Goal: Task Accomplishment & Management: Use online tool/utility

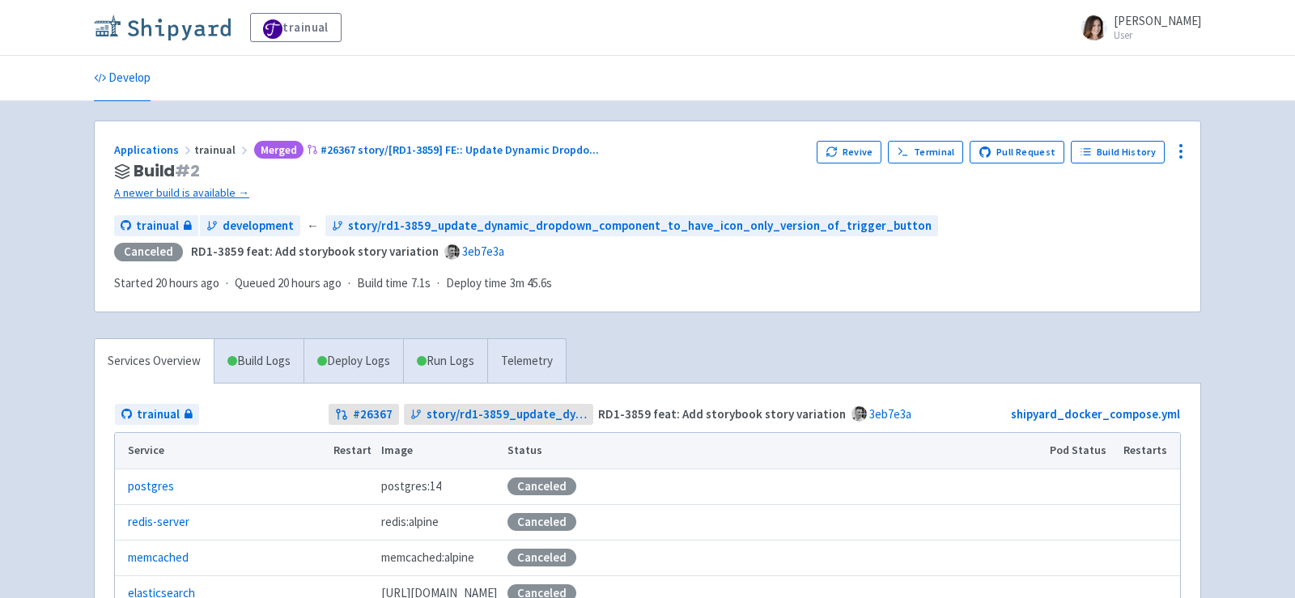
click at [176, 33] on img at bounding box center [162, 28] width 137 height 26
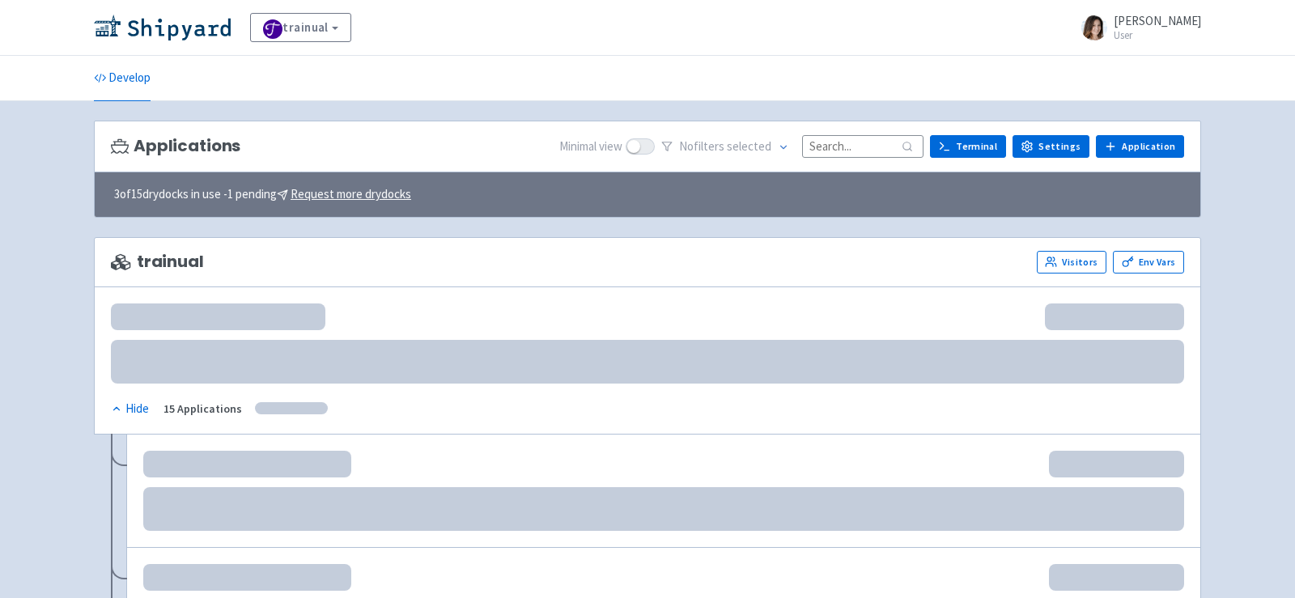
click at [832, 145] on input at bounding box center [862, 146] width 121 height 22
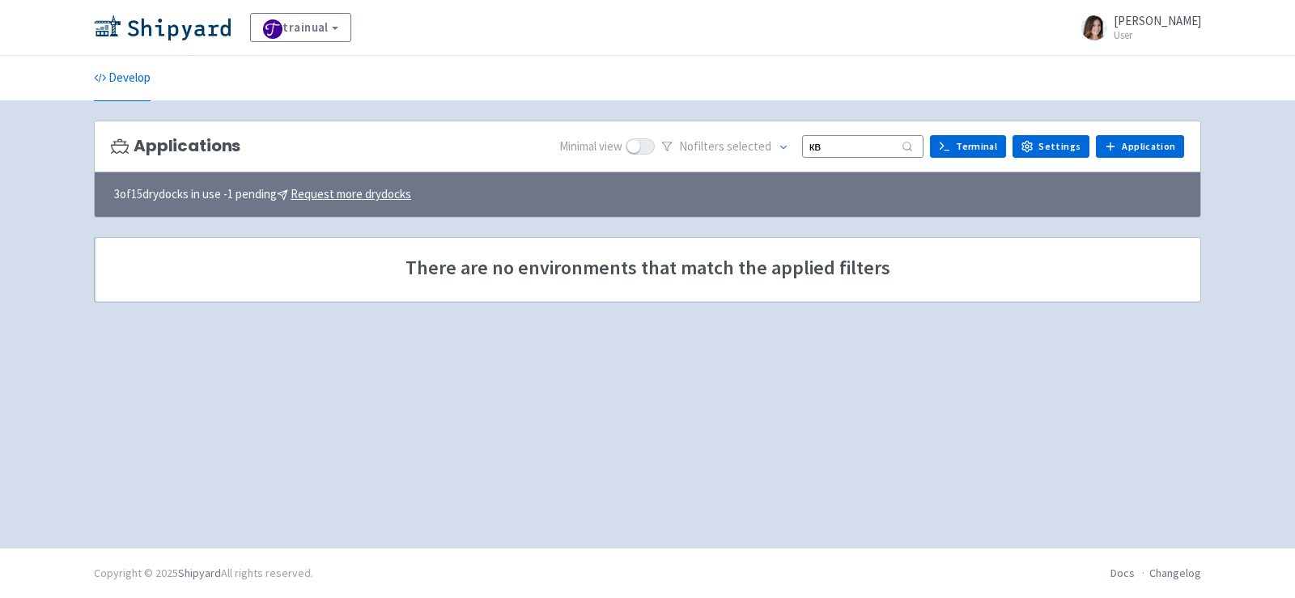
type input "к"
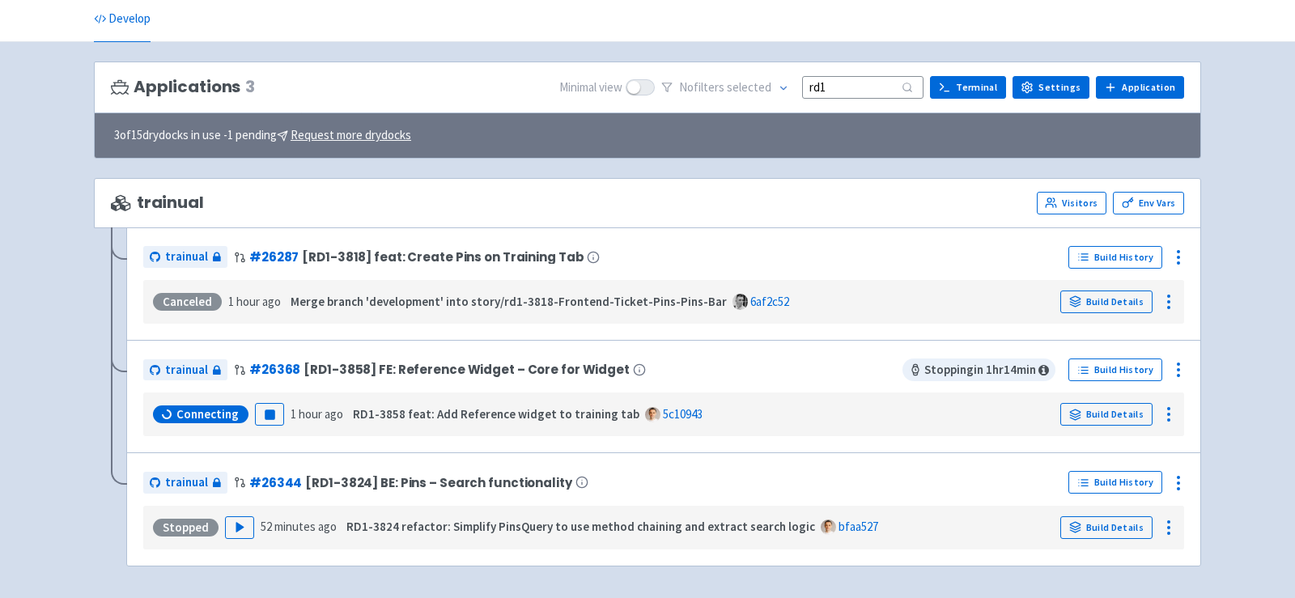
scroll to position [111, 0]
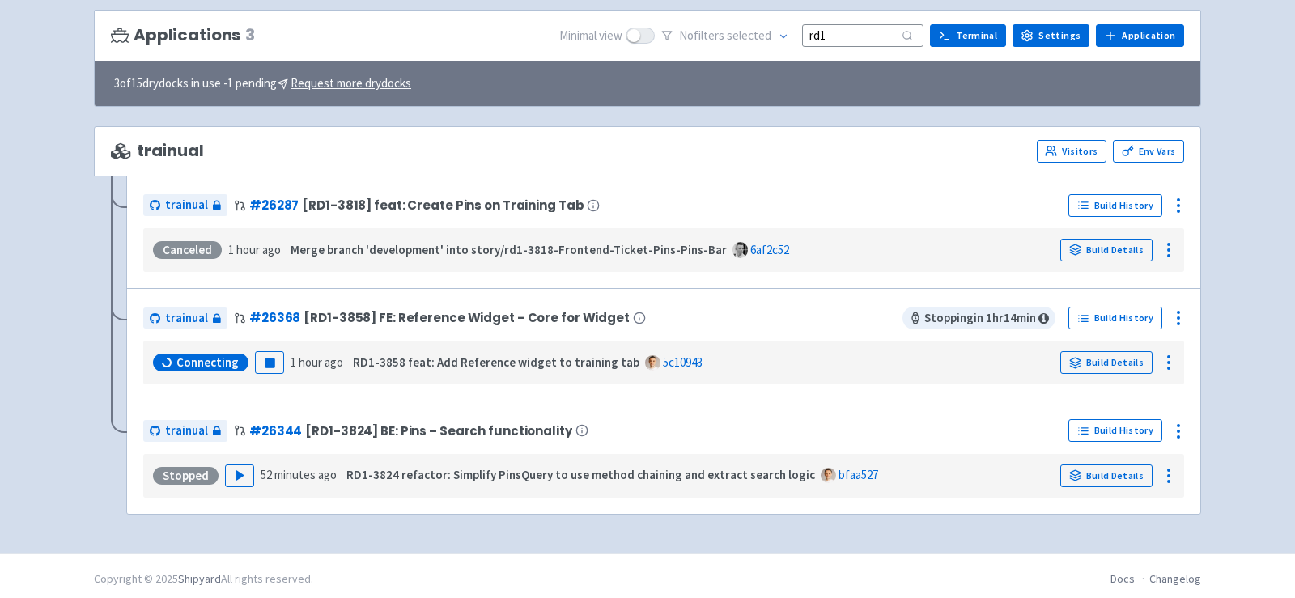
type input "rd1"
click at [264, 358] on icon "button" at bounding box center [270, 363] width 12 height 12
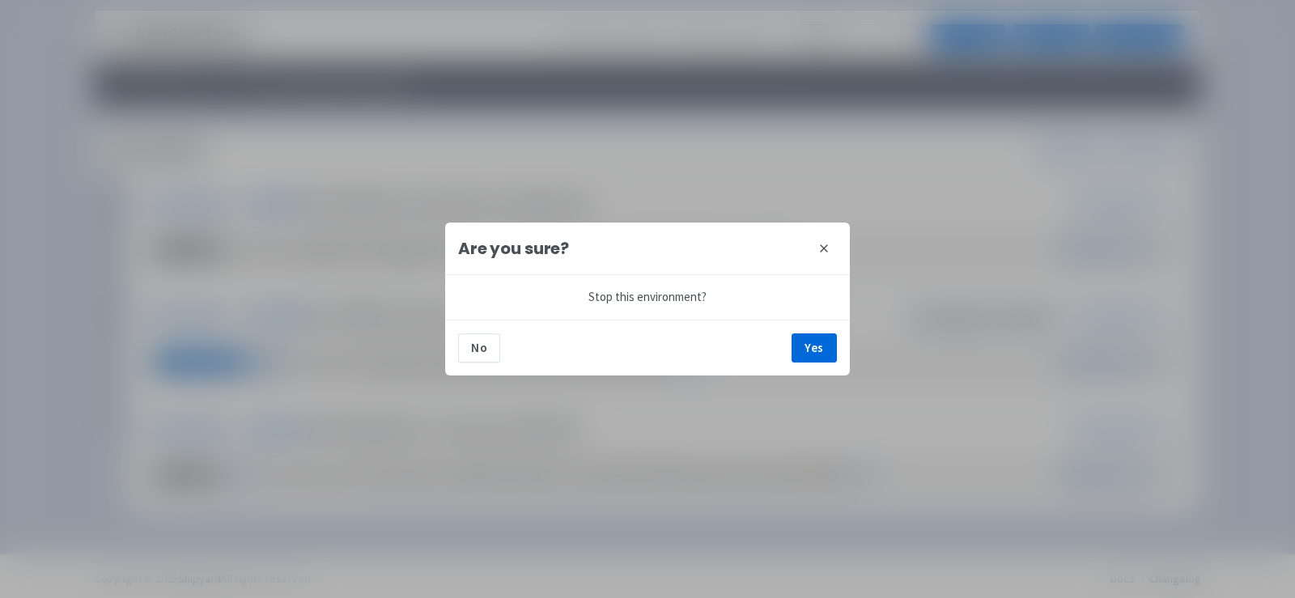
click at [826, 253] on icon at bounding box center [824, 248] width 13 height 13
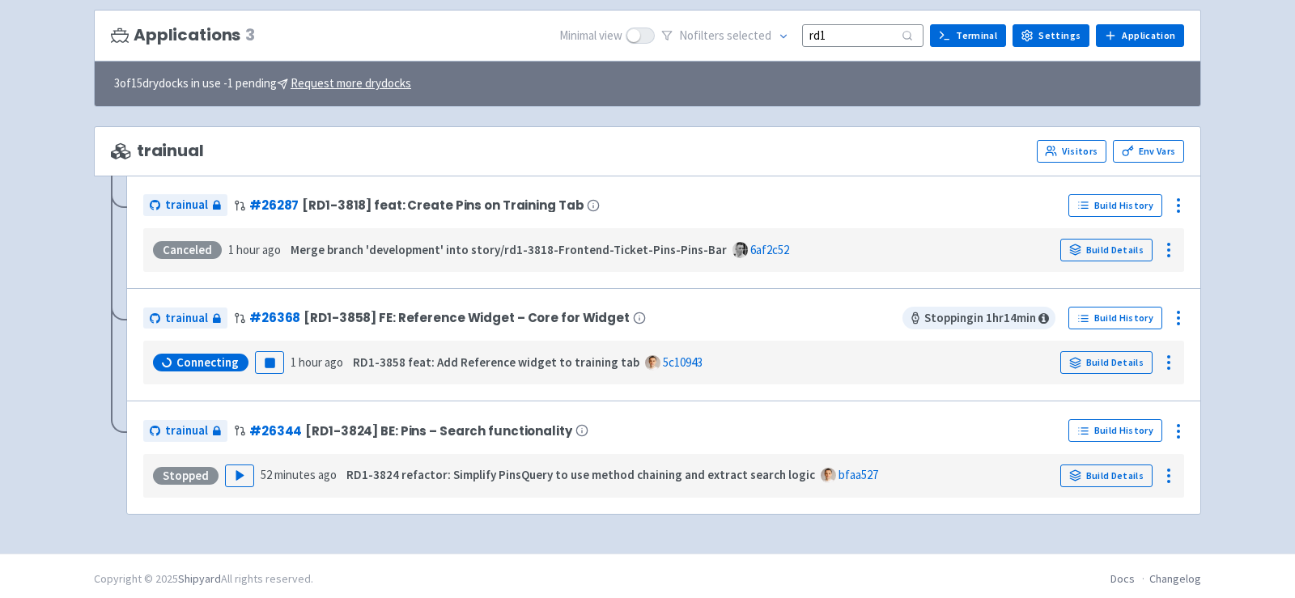
click at [1227, 364] on div "trainual View Organizations Olha-Yechkalova User Profile Sign out Develop" at bounding box center [647, 221] width 1295 height 665
click at [266, 359] on rect "button" at bounding box center [269, 363] width 9 height 9
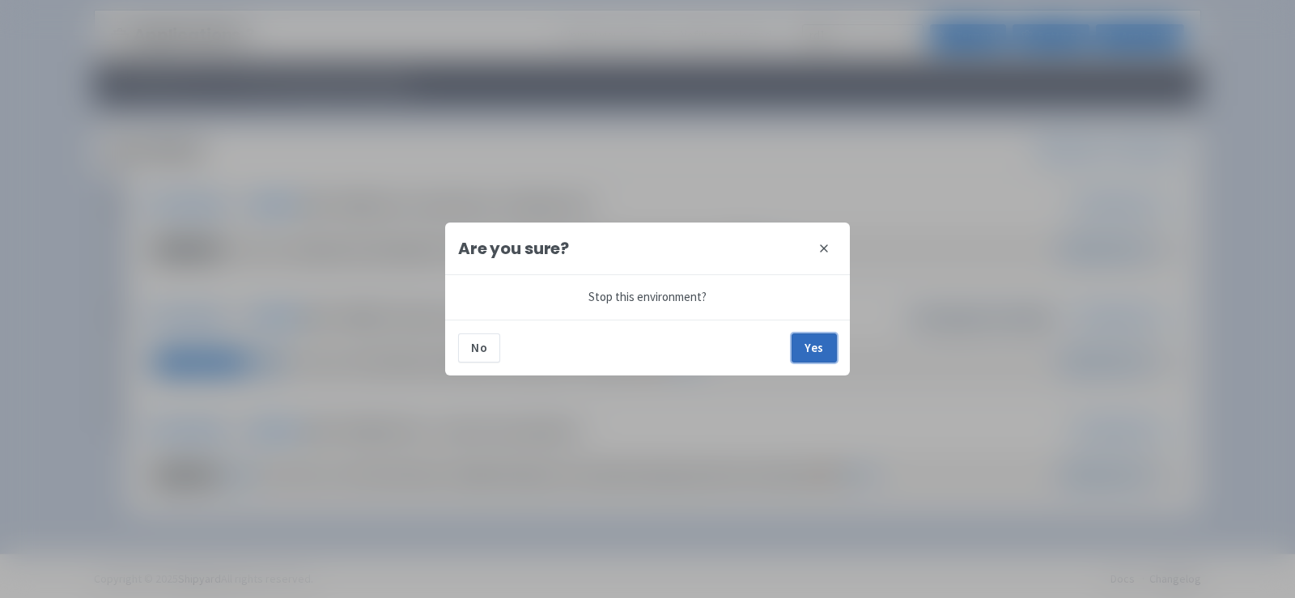
click at [817, 355] on button "Yes" at bounding box center [814, 348] width 45 height 29
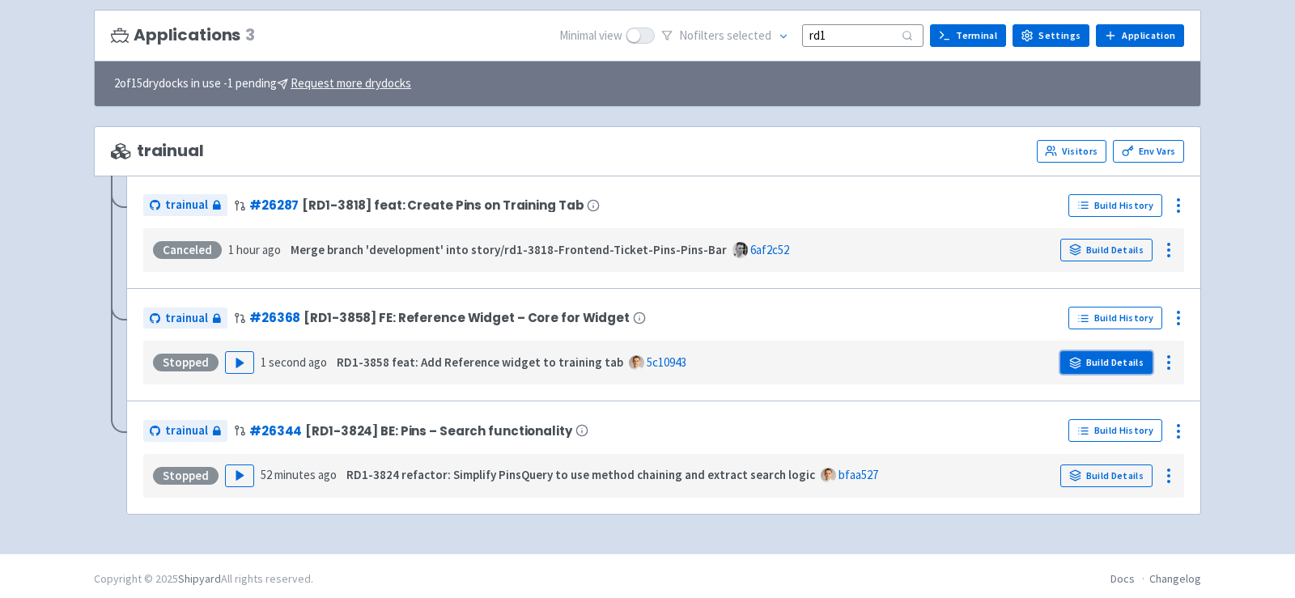
click at [1098, 359] on link "Build Details" at bounding box center [1107, 362] width 92 height 23
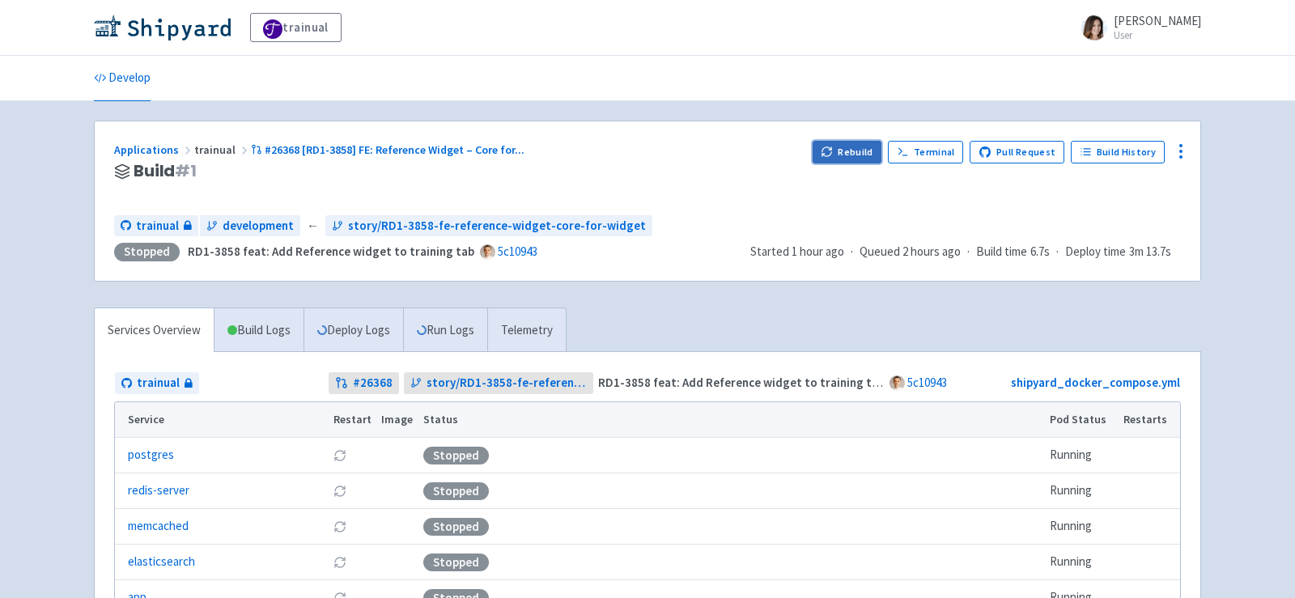
click at [857, 155] on button "Rebuild" at bounding box center [848, 152] width 70 height 23
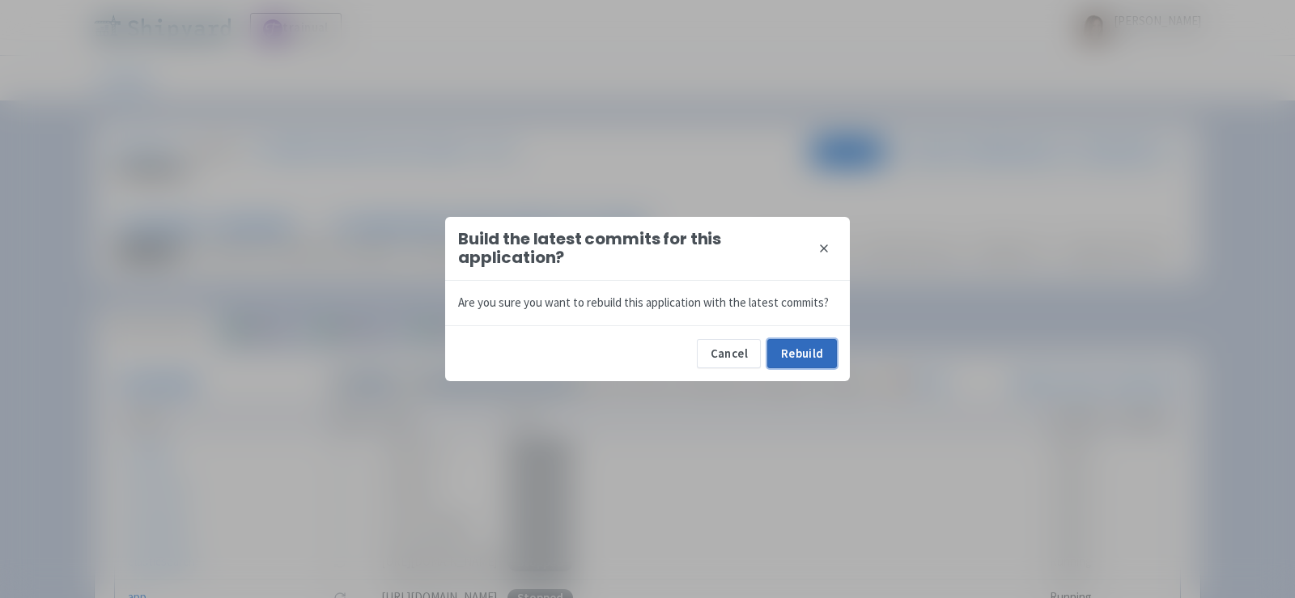
click at [827, 355] on button "Rebuild" at bounding box center [803, 353] width 70 height 29
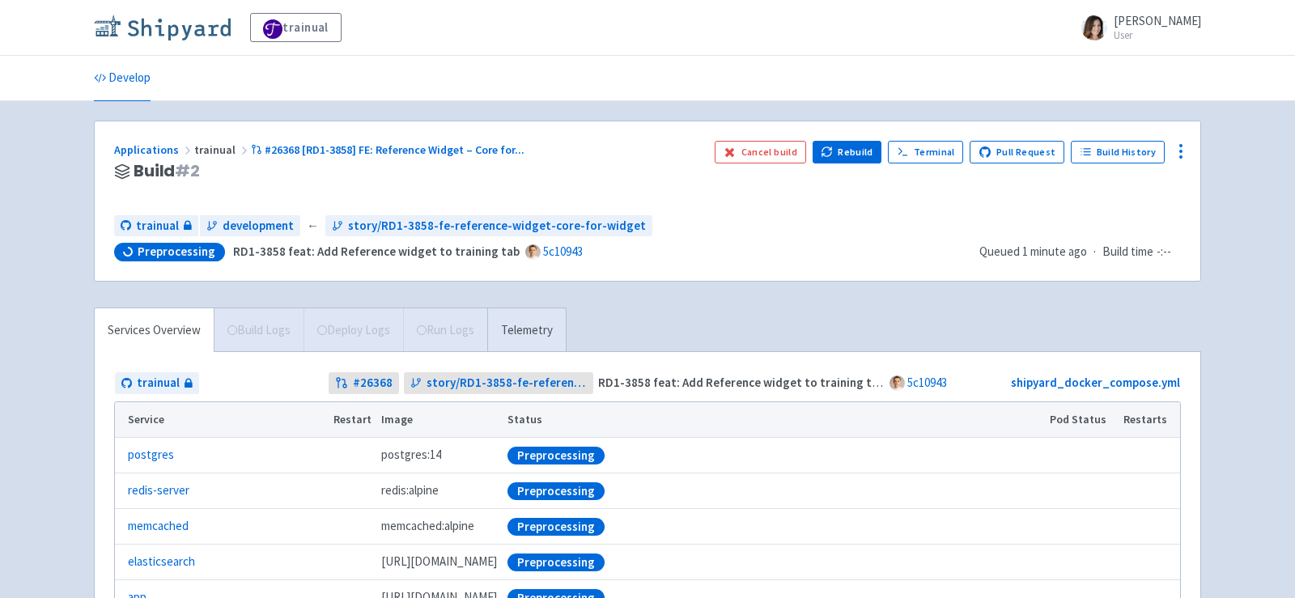
click at [188, 30] on img at bounding box center [162, 28] width 137 height 26
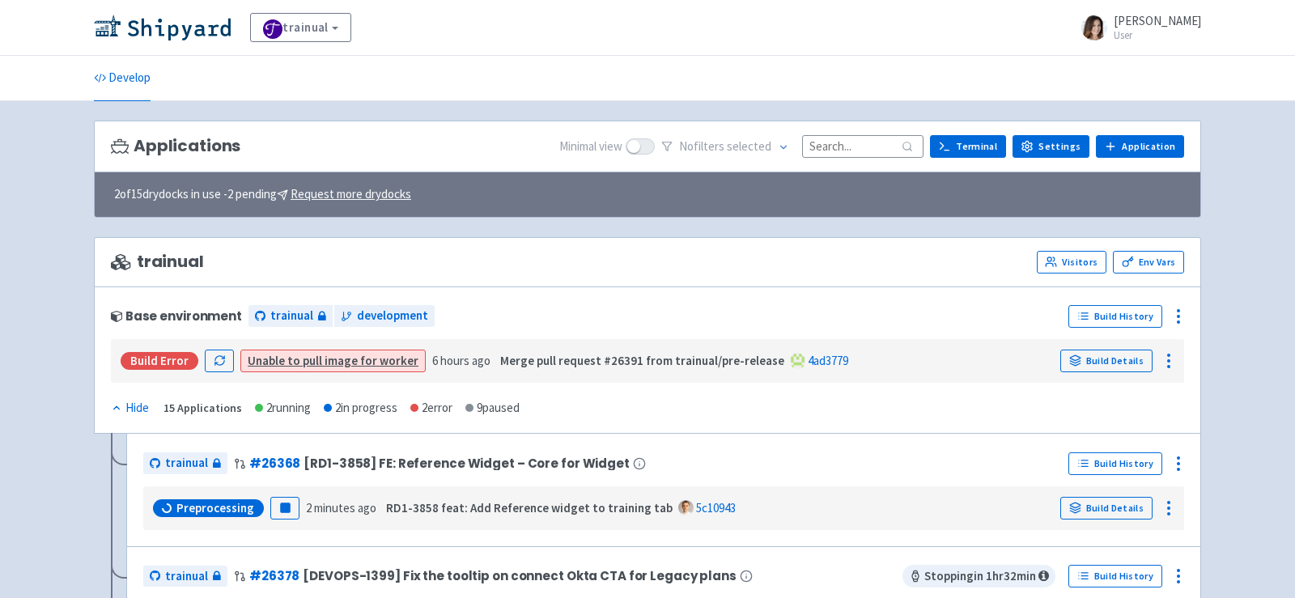
click at [878, 149] on input at bounding box center [862, 146] width 121 height 22
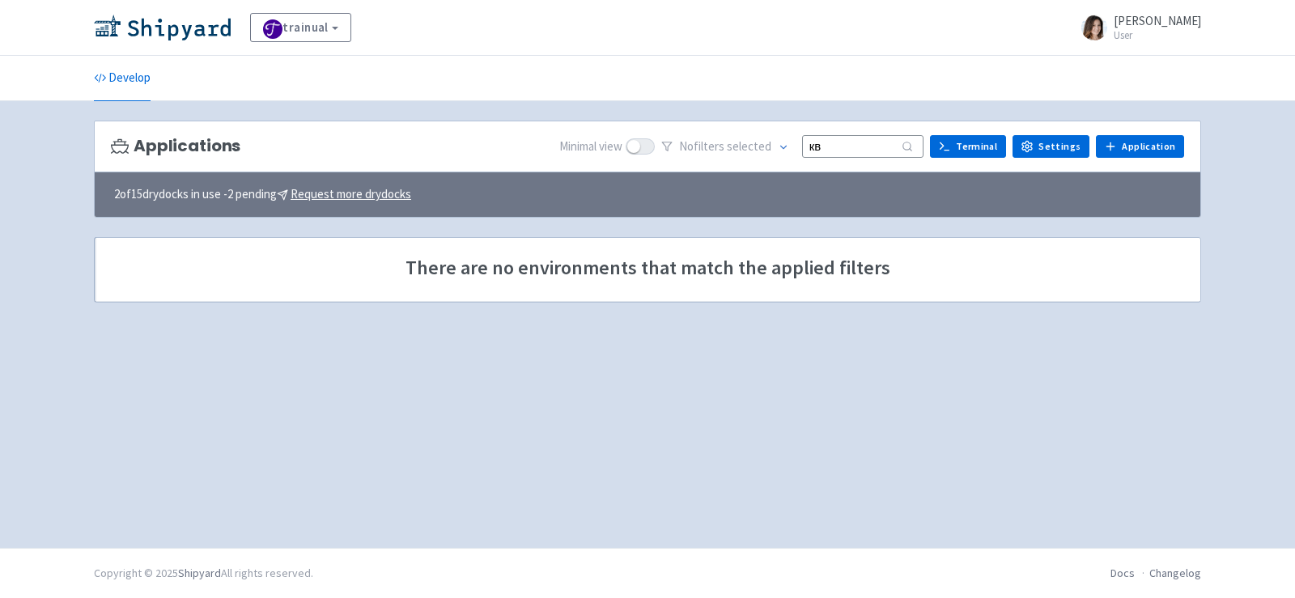
type input "к"
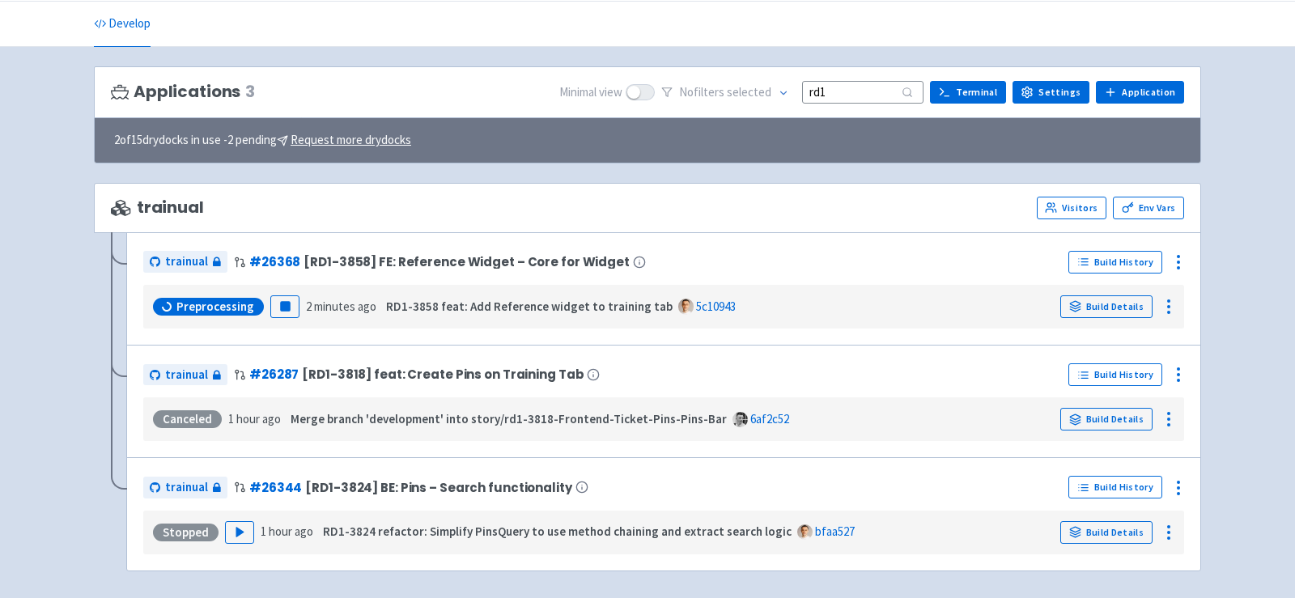
scroll to position [111, 0]
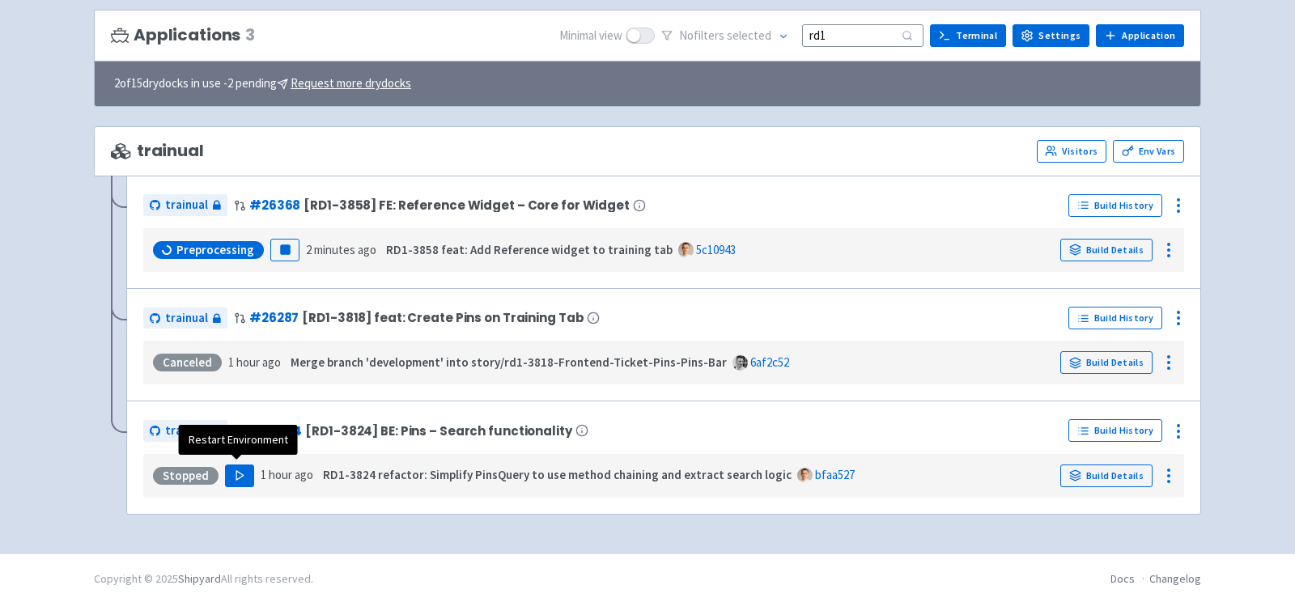
type input "rd1"
click at [237, 470] on icon "button" at bounding box center [240, 476] width 12 height 12
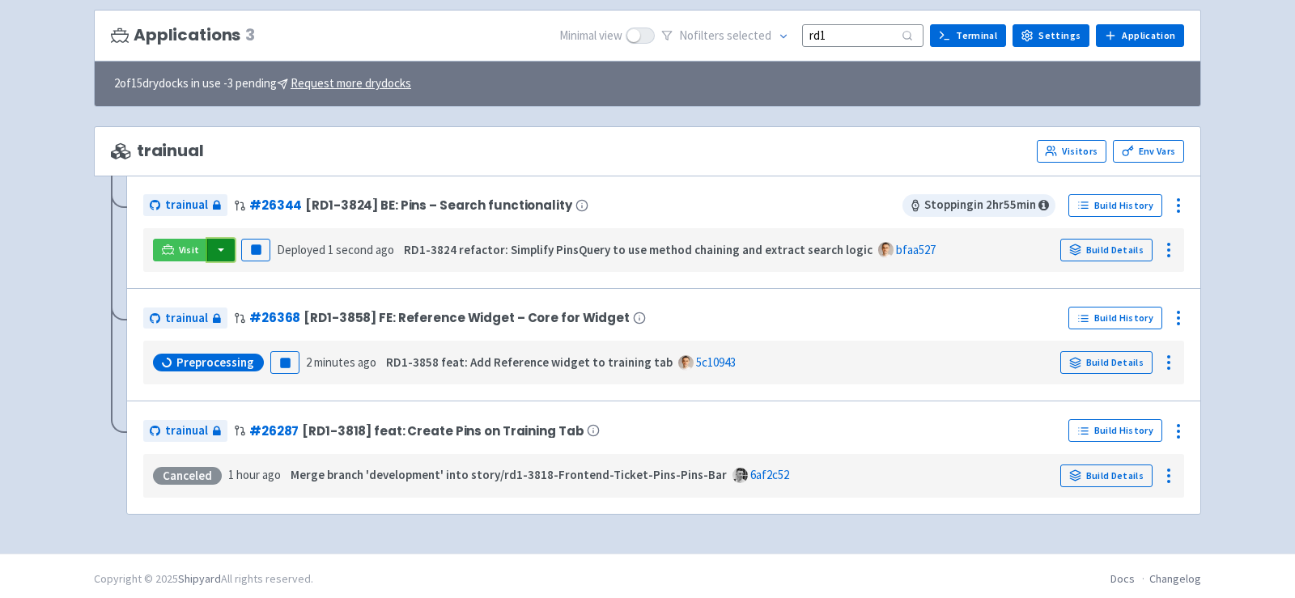
click at [219, 244] on button "button" at bounding box center [221, 250] width 28 height 23
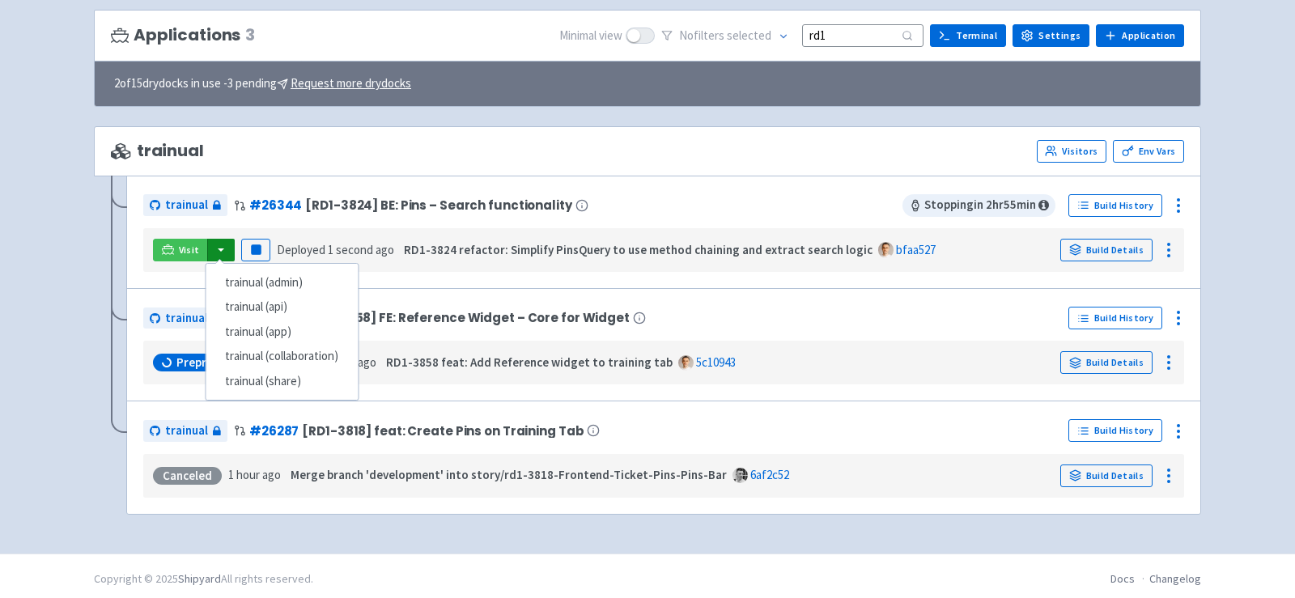
click at [752, 148] on div "trainual Visitors Env Vars" at bounding box center [648, 151] width 1074 height 23
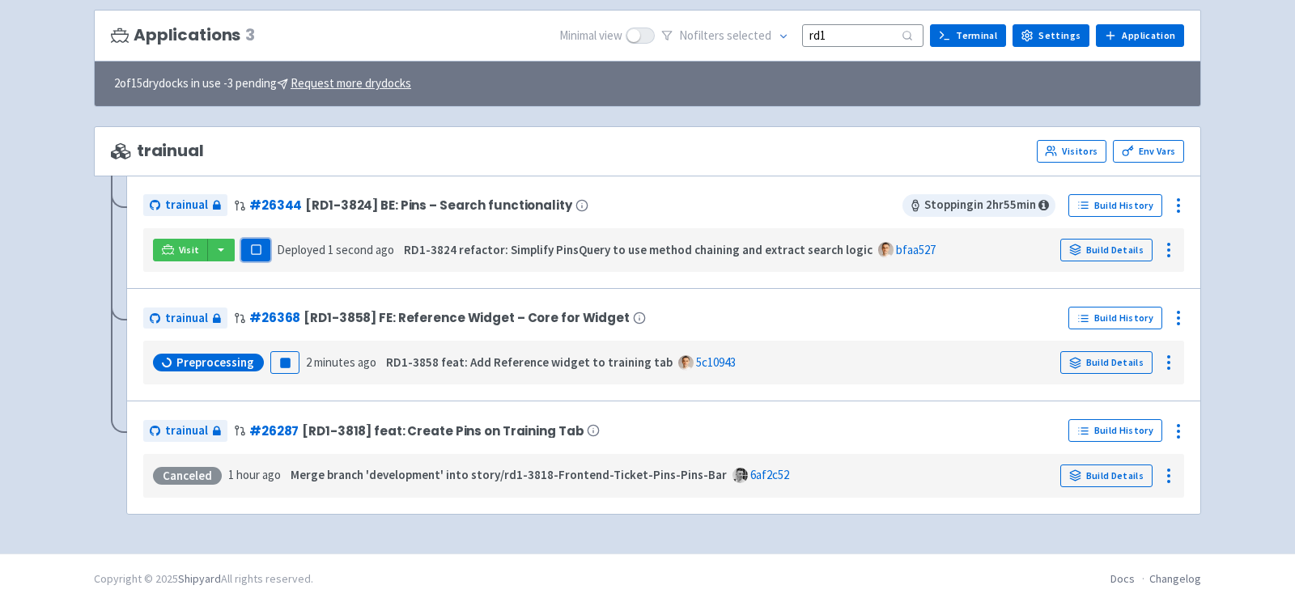
click at [241, 246] on button "Pause" at bounding box center [255, 250] width 29 height 23
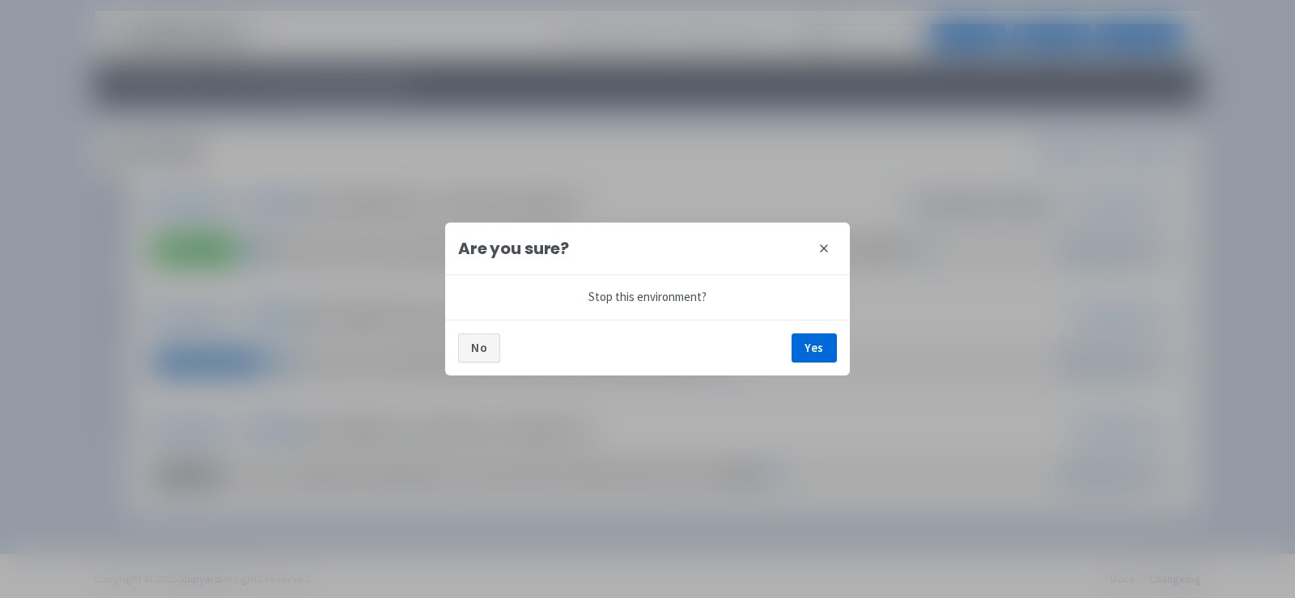
click at [480, 359] on button "No" at bounding box center [479, 348] width 42 height 29
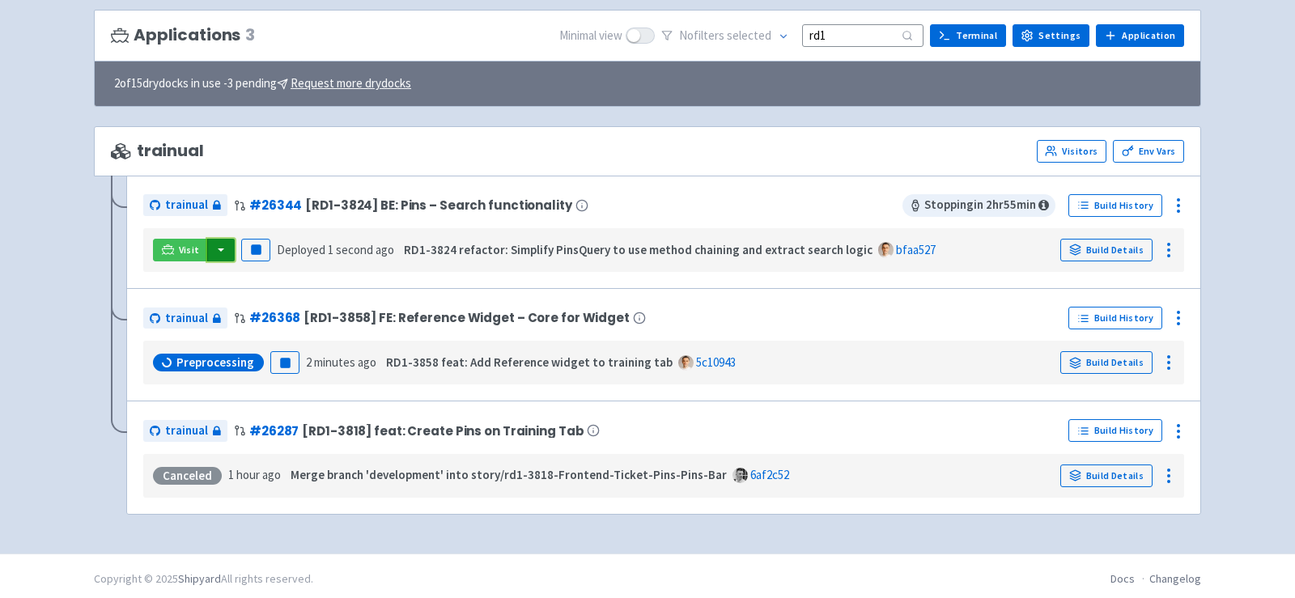
click at [218, 250] on button "button" at bounding box center [221, 250] width 28 height 23
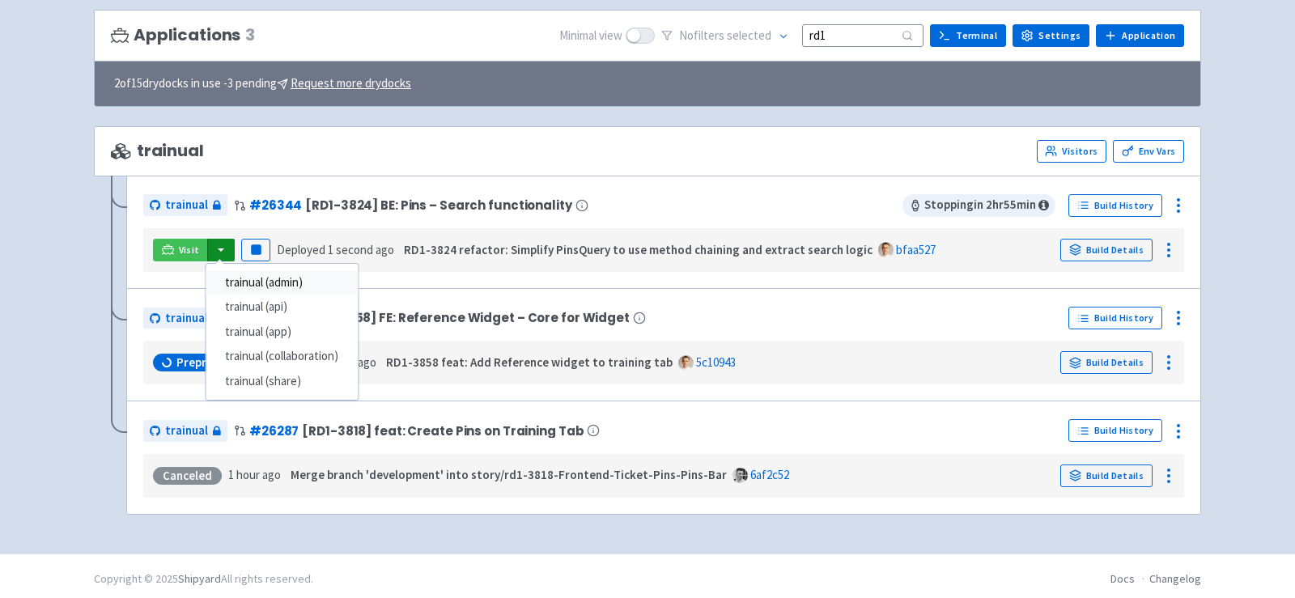
click at [252, 278] on link "trainual (admin)" at bounding box center [282, 282] width 152 height 25
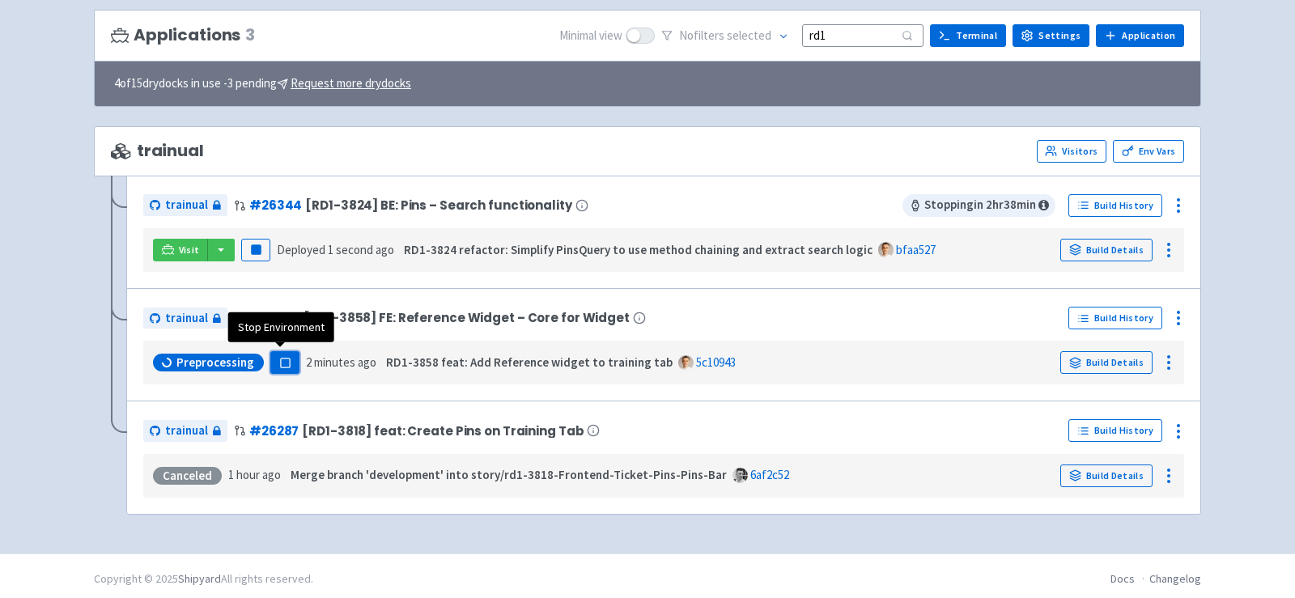
click at [281, 362] on rect "button" at bounding box center [284, 363] width 9 height 9
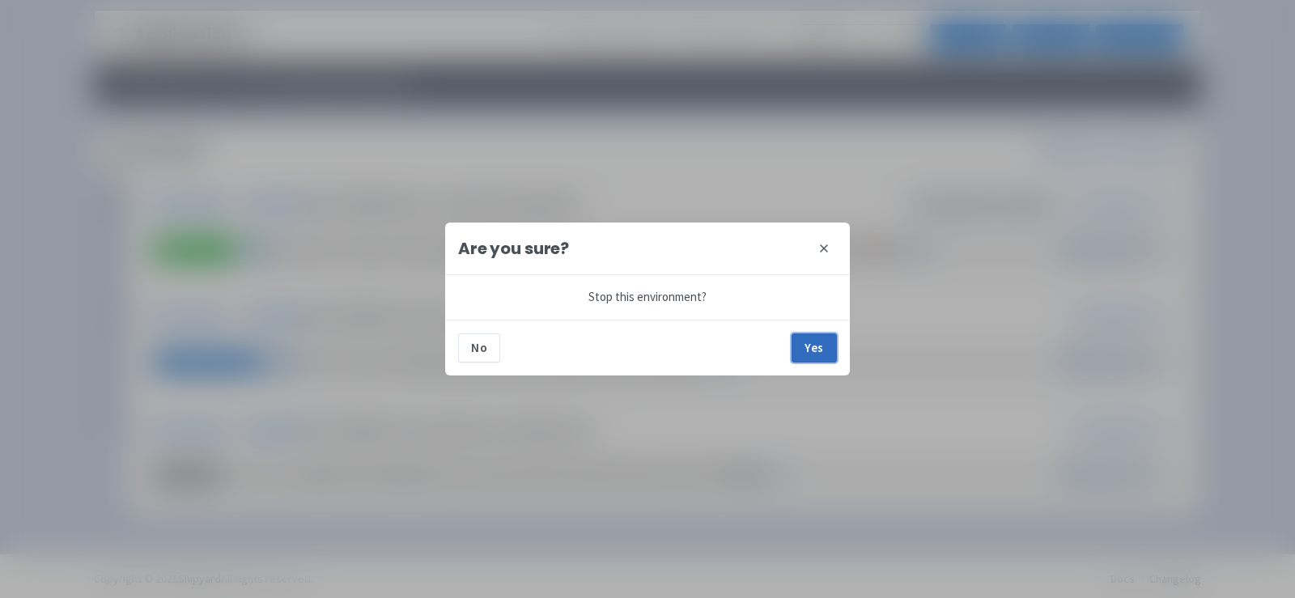
click at [816, 347] on button "Yes" at bounding box center [814, 348] width 45 height 29
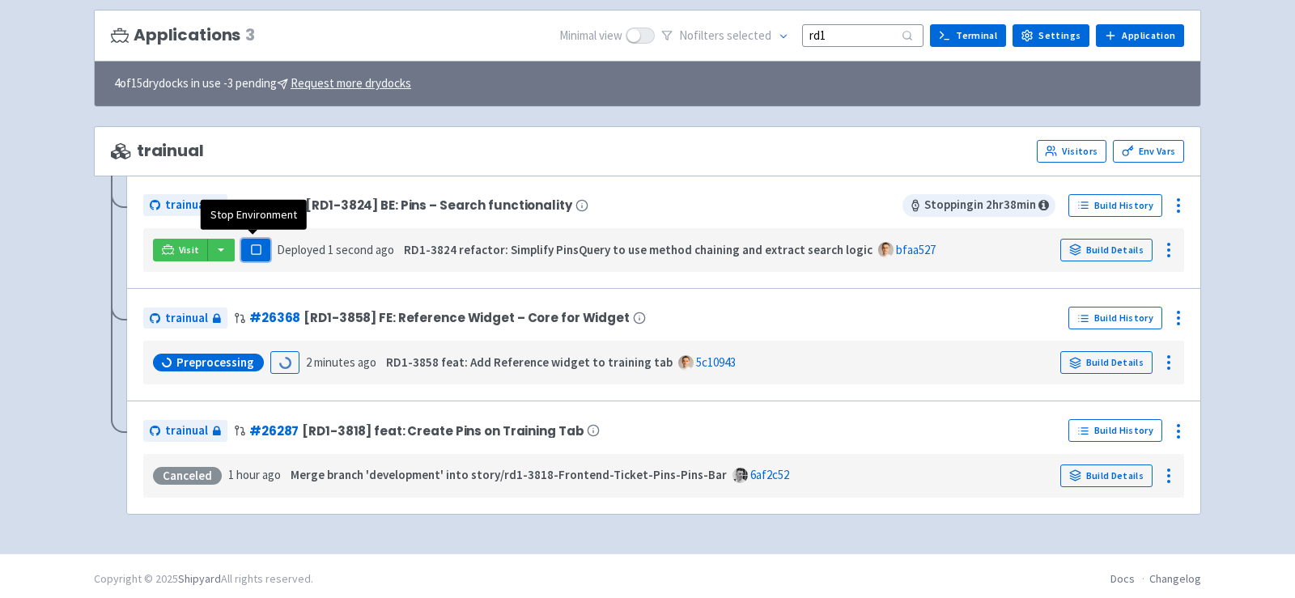
click at [251, 245] on rect "button" at bounding box center [255, 249] width 9 height 9
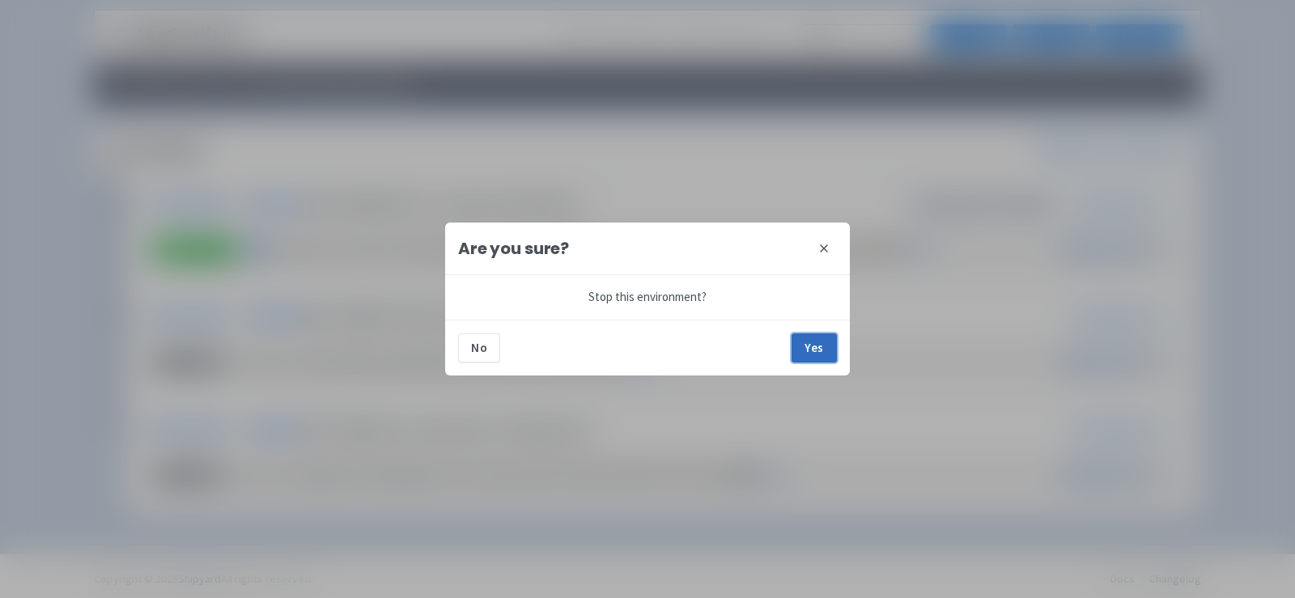
click at [820, 349] on button "Yes" at bounding box center [814, 348] width 45 height 29
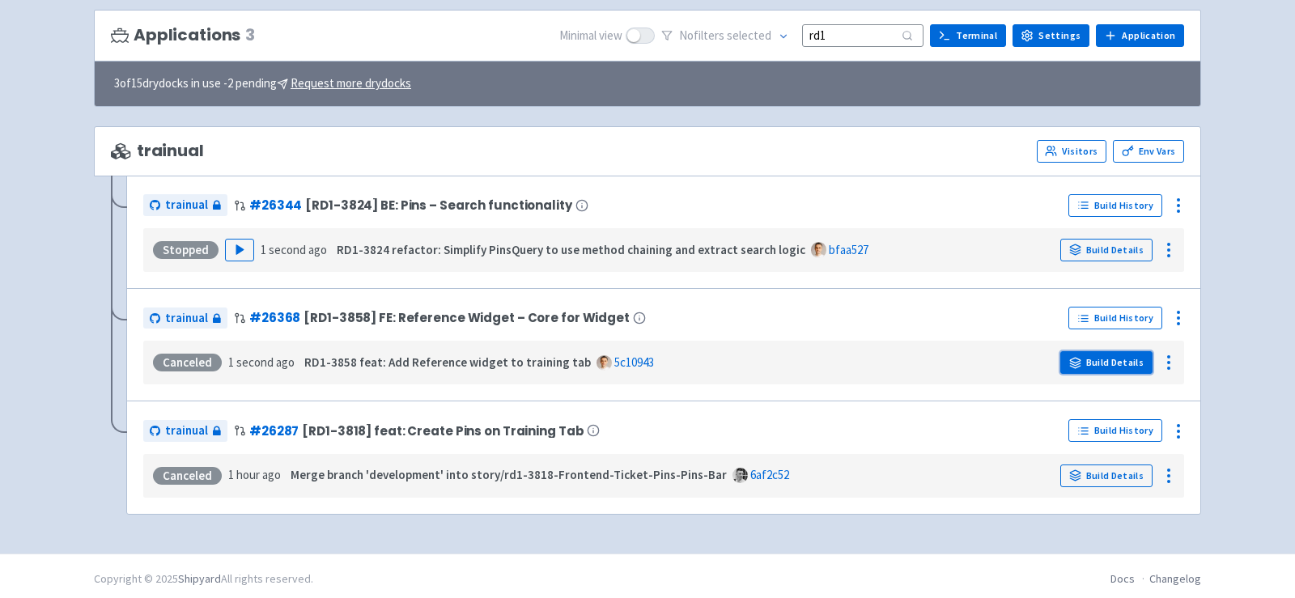
click at [1108, 351] on link "Build Details" at bounding box center [1107, 362] width 92 height 23
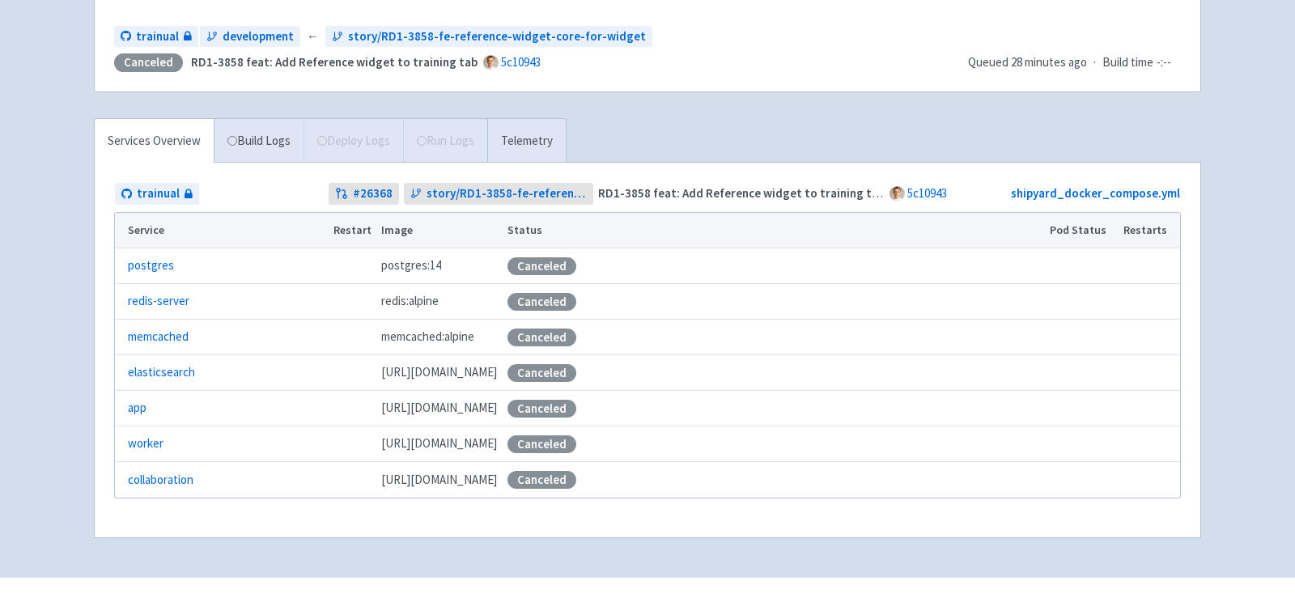
scroll to position [214, 0]
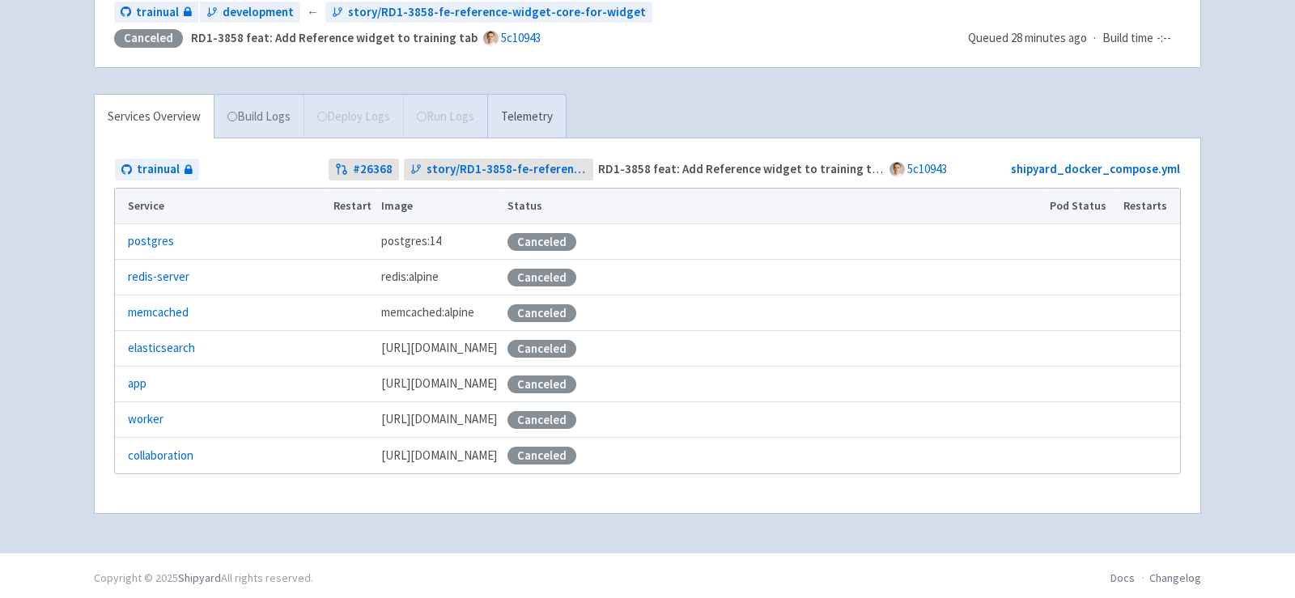
click at [268, 96] on link "Build Logs" at bounding box center [259, 117] width 89 height 45
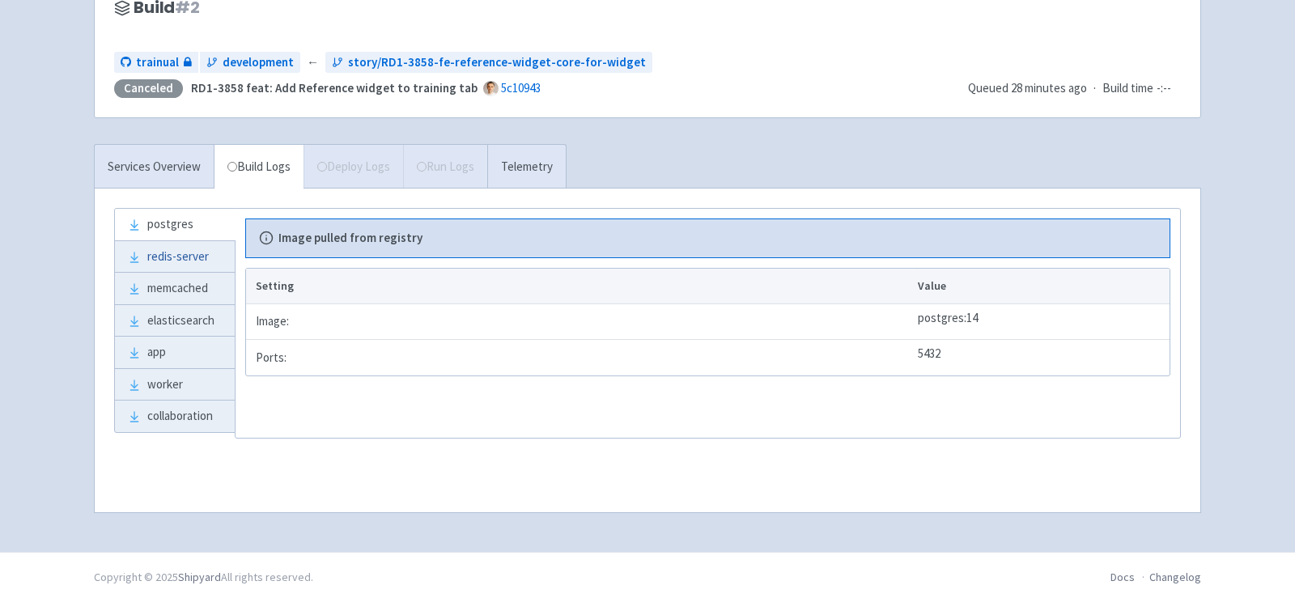
click at [185, 253] on link "redis-server" at bounding box center [175, 257] width 120 height 32
click at [197, 291] on link "memcached" at bounding box center [175, 289] width 120 height 32
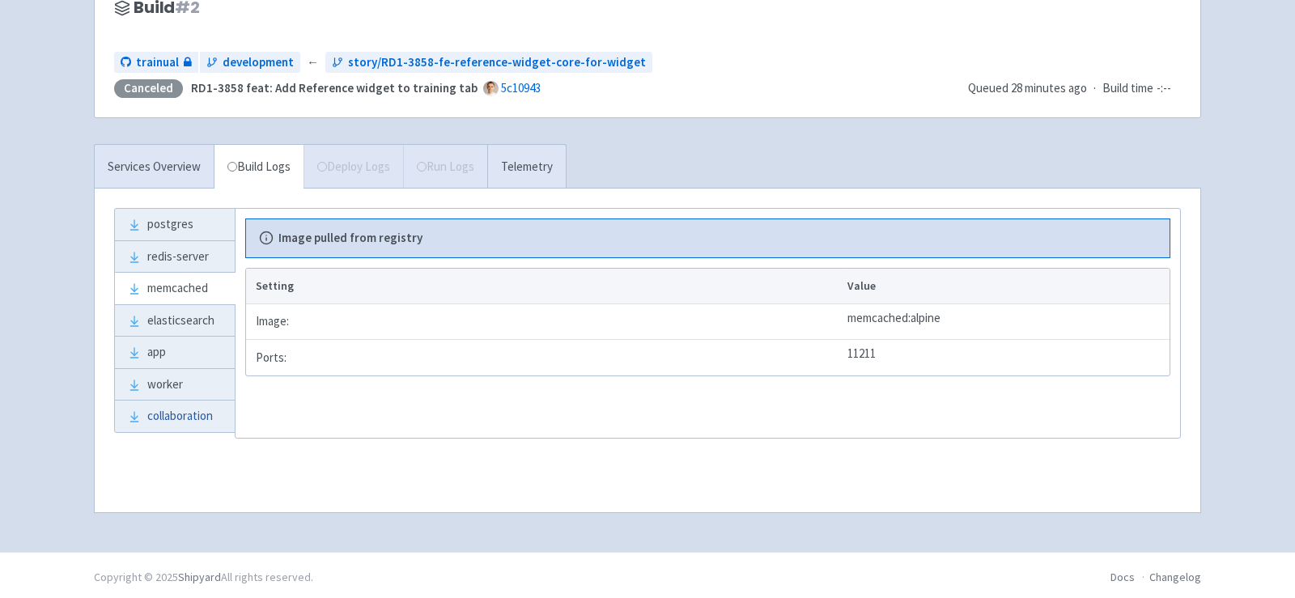
click at [197, 401] on link "collaboration" at bounding box center [175, 417] width 120 height 32
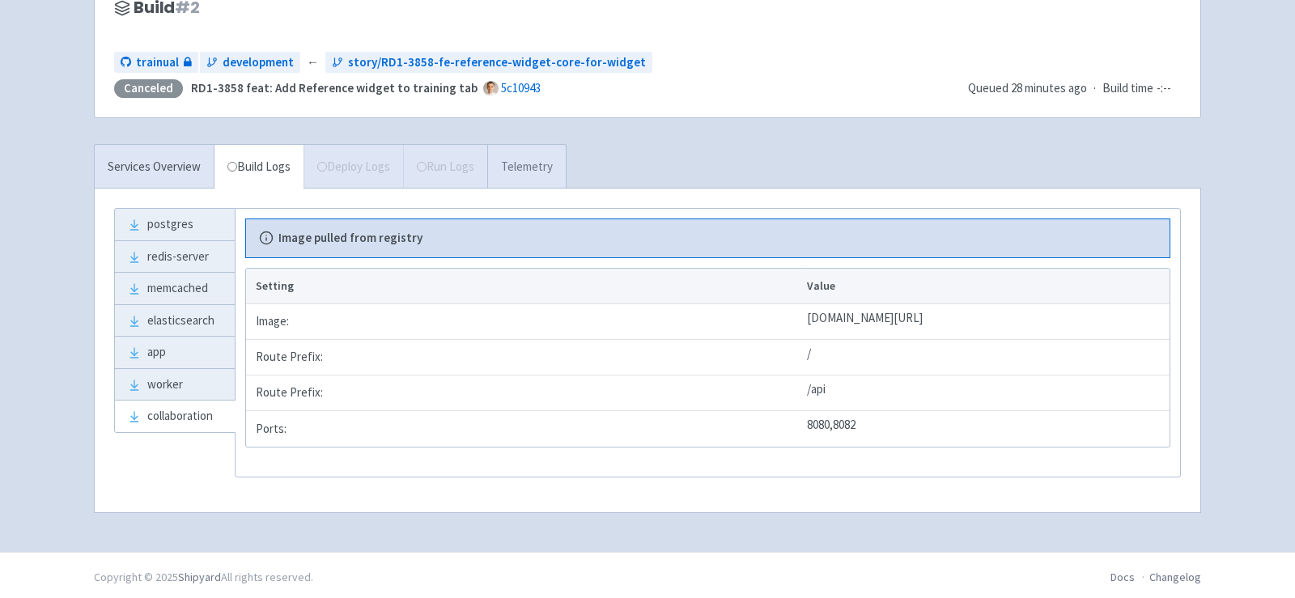
click at [531, 165] on link "Telemetry" at bounding box center [526, 167] width 79 height 45
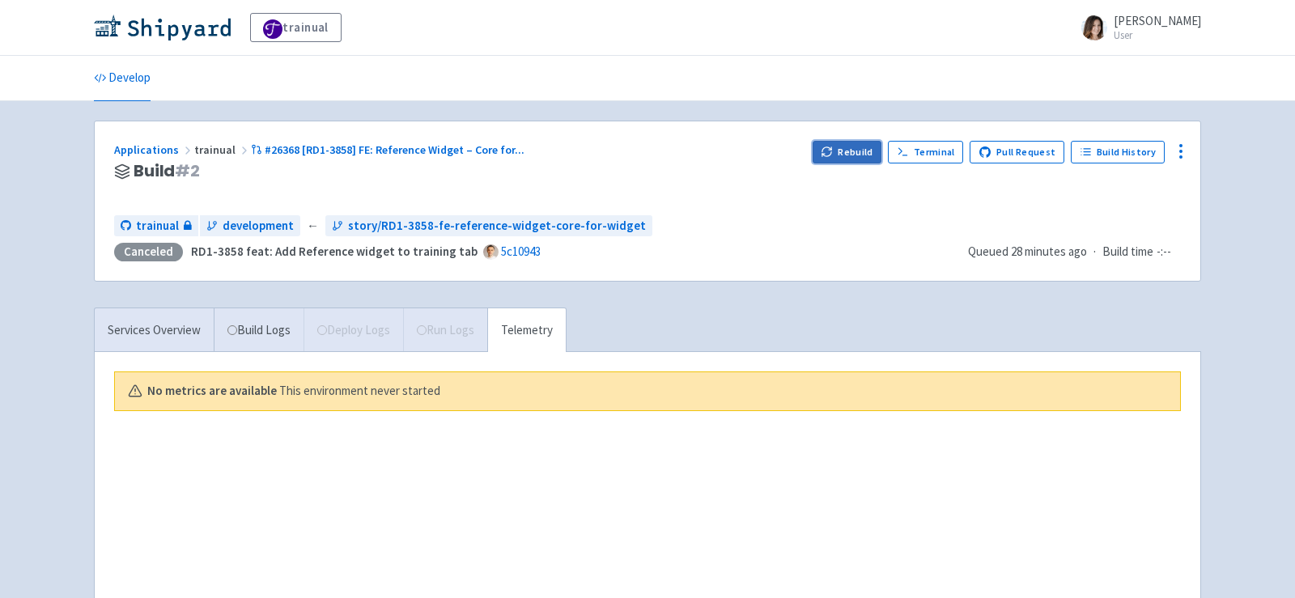
click at [857, 149] on button "Rebuild" at bounding box center [848, 152] width 70 height 23
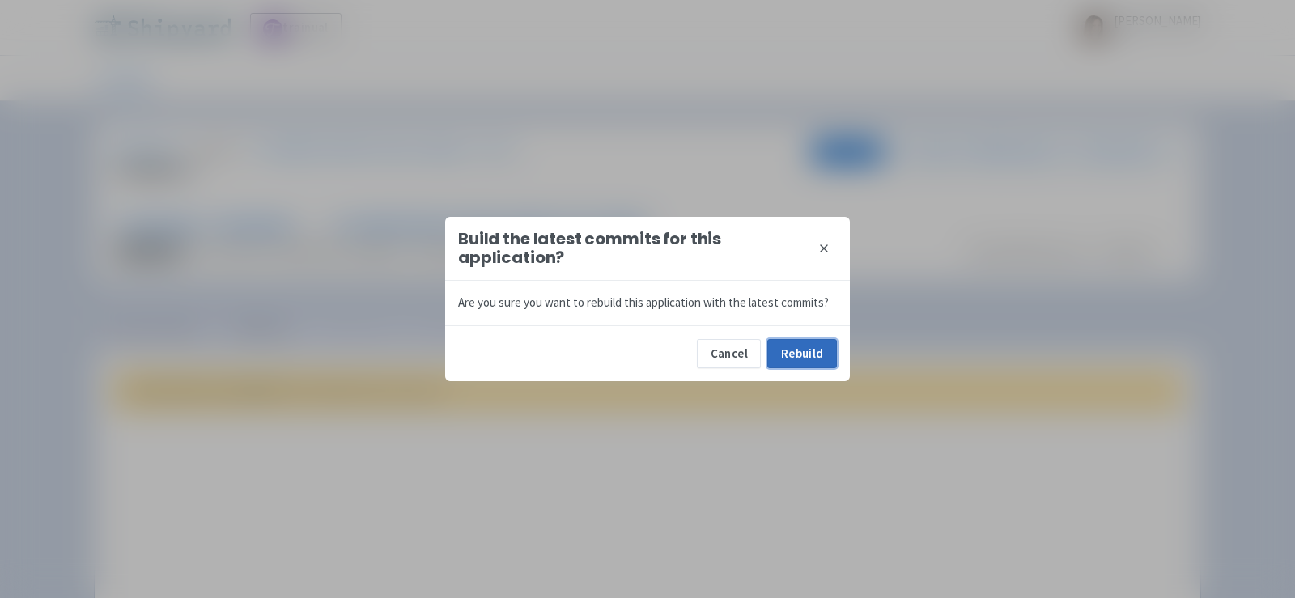
click at [801, 345] on button "Rebuild" at bounding box center [803, 353] width 70 height 29
